Goal: Navigation & Orientation: Understand site structure

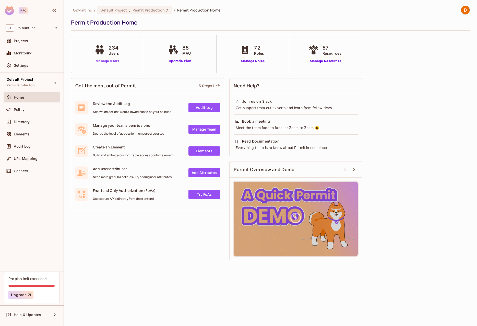
click at [102, 62] on link "Manage Users" at bounding box center [107, 61] width 28 height 5
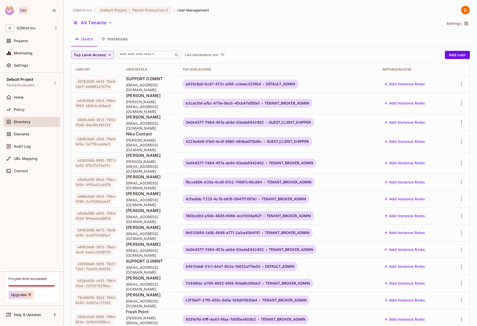
click at [139, 57] on input "text" at bounding box center [146, 54] width 54 height 5
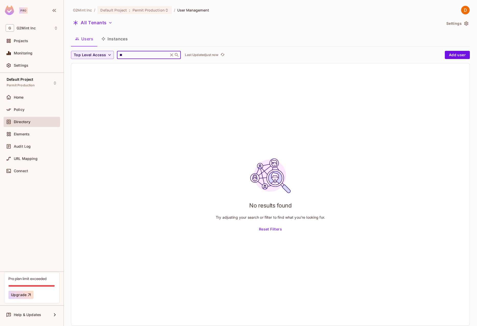
type input "*"
type input "*****"
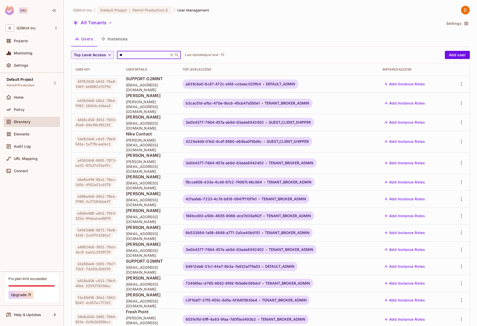
type input "***"
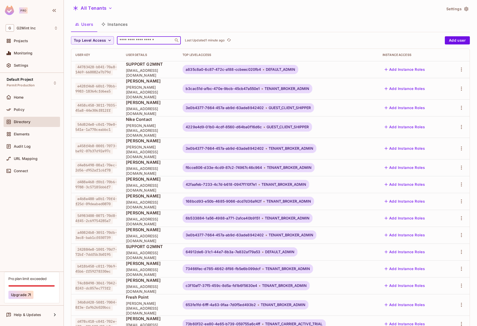
scroll to position [31, 0]
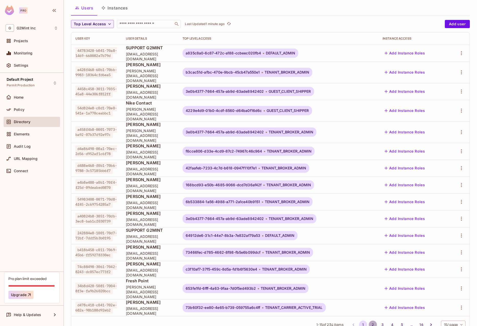
click at [369, 321] on button "2" at bounding box center [373, 325] width 8 height 8
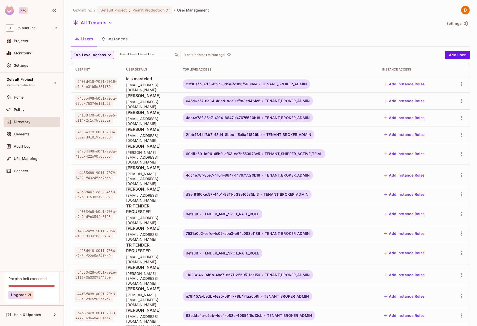
click at [295, 17] on div "G2Mint Inc / Default Project : Permit Production / User Management All Tenants …" at bounding box center [270, 192] width 399 height 373
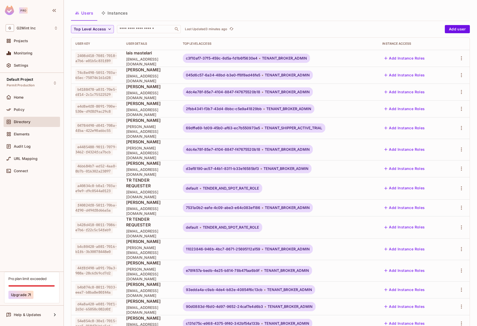
scroll to position [31, 0]
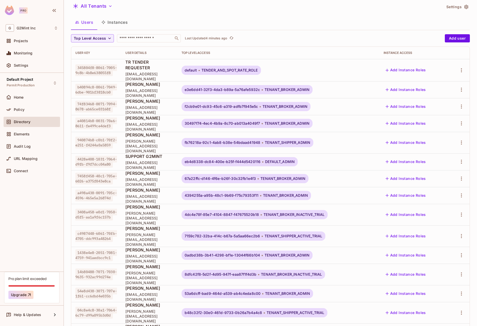
scroll to position [0, 0]
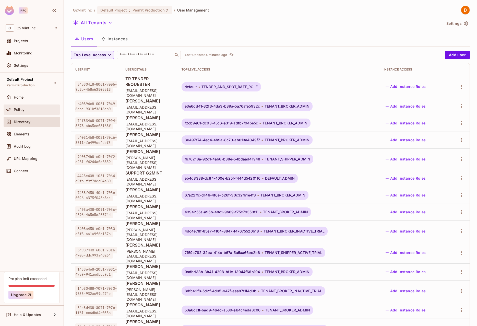
click at [34, 110] on div "Policy" at bounding box center [36, 110] width 44 height 4
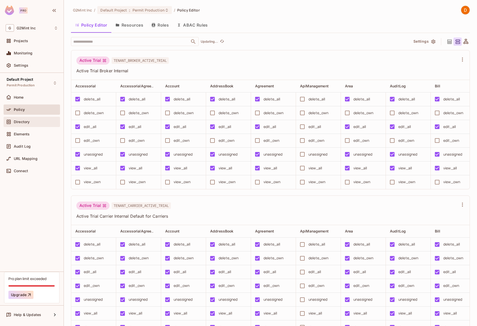
click at [27, 123] on span "Directory" at bounding box center [22, 122] width 16 height 4
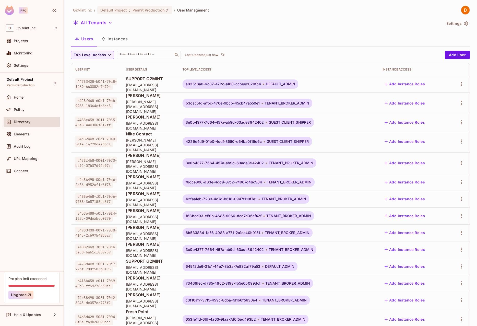
click at [118, 9] on span "Default Project" at bounding box center [113, 10] width 27 height 5
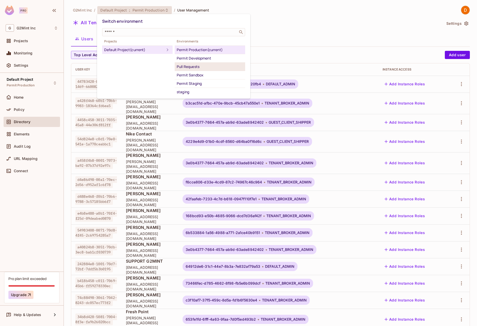
click at [193, 65] on div "Pull Requests" at bounding box center [210, 67] width 66 height 6
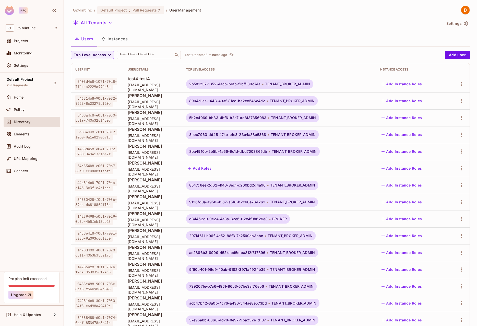
click at [34, 247] on div "Default Project Pull Requests Home Policy Directory Elements Audit Log URL Mapp…" at bounding box center [32, 172] width 64 height 199
click at [346, 11] on div "G2Mint Inc / Default Project : Pull Requests / User Management" at bounding box center [270, 10] width 399 height 9
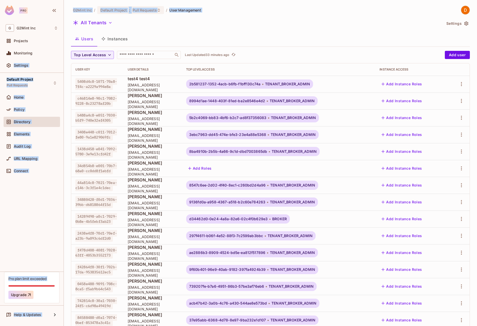
drag, startPoint x: 2, startPoint y: 63, endPoint x: -5, endPoint y: 59, distance: 7.5
click at [0, 59] on html "Pro G G2Mint Inc Projects Monitoring Settings Default Project Pull Requests Hom…" at bounding box center [238, 163] width 477 height 326
click at [357, 22] on div "All Tenants" at bounding box center [256, 24] width 371 height 10
